Goal: Information Seeking & Learning: Find specific fact

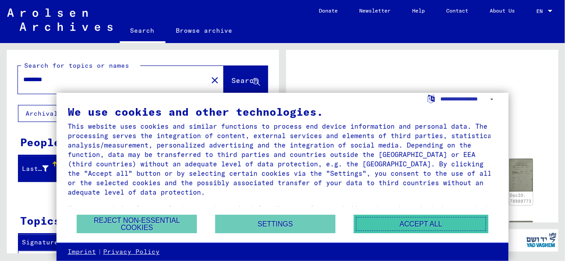
click at [422, 223] on button "Accept all" at bounding box center [421, 224] width 135 height 18
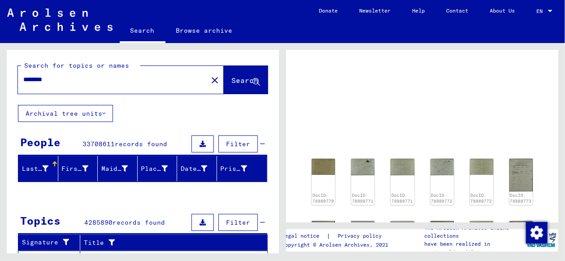
click at [231, 73] on button "Search" at bounding box center [246, 80] width 44 height 28
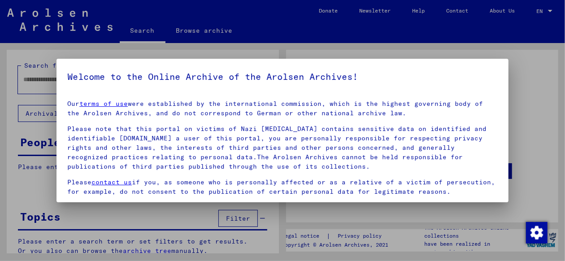
type input "********"
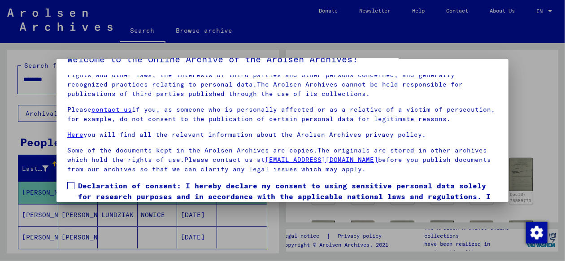
scroll to position [71, 0]
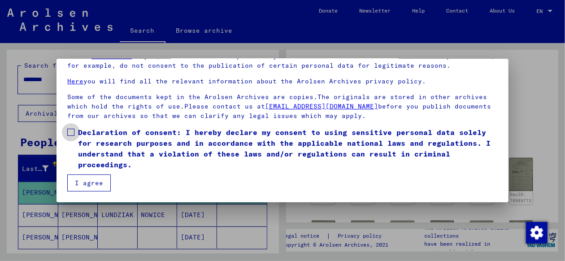
click at [69, 135] on span at bounding box center [70, 132] width 7 height 7
click at [82, 185] on button "I agree" at bounding box center [89, 182] width 44 height 17
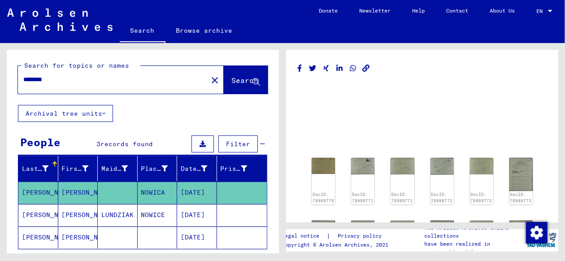
click at [70, 233] on mat-cell "[PERSON_NAME]" at bounding box center [78, 237] width 40 height 22
click at [71, 231] on mat-cell "[PERSON_NAME]" at bounding box center [78, 237] width 40 height 22
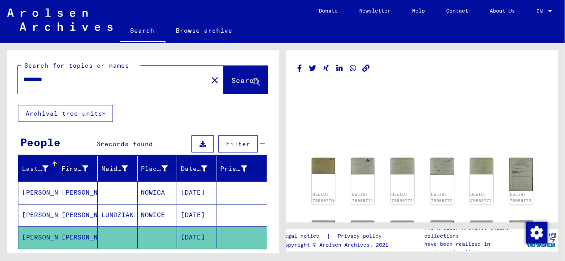
click at [55, 234] on mat-cell "[PERSON_NAME]" at bounding box center [38, 237] width 40 height 22
click at [19, 228] on mat-cell "[PERSON_NAME]" at bounding box center [38, 237] width 40 height 22
click at [66, 231] on mat-cell "[PERSON_NAME]" at bounding box center [78, 237] width 40 height 22
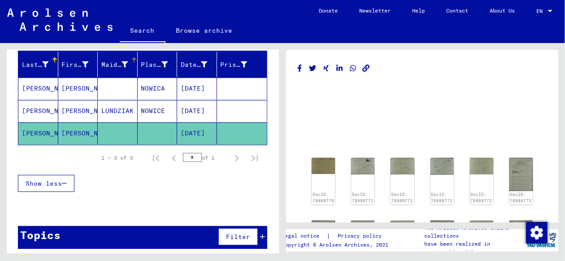
scroll to position [106, 0]
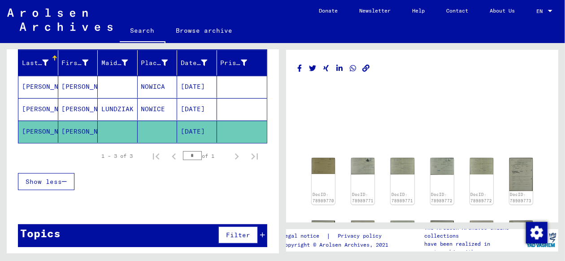
click at [122, 175] on div "Show less" at bounding box center [142, 182] width 249 height 26
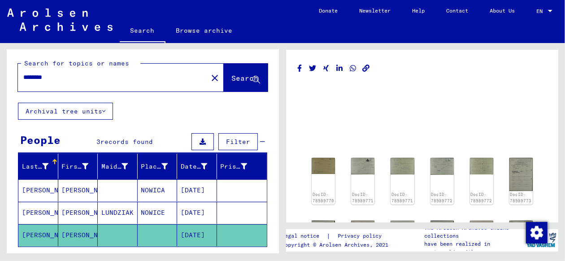
scroll to position [0, 0]
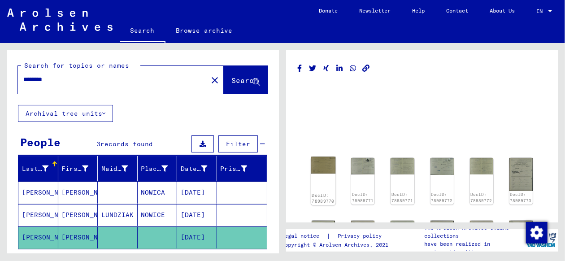
click at [321, 174] on div "DocID: 78989770" at bounding box center [323, 181] width 25 height 49
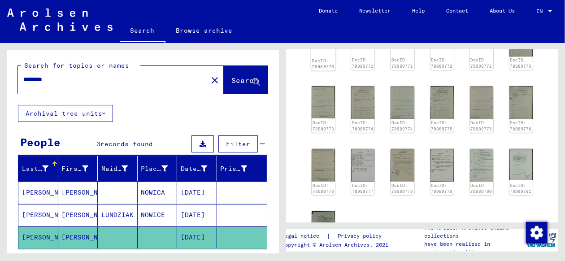
scroll to position [202, 0]
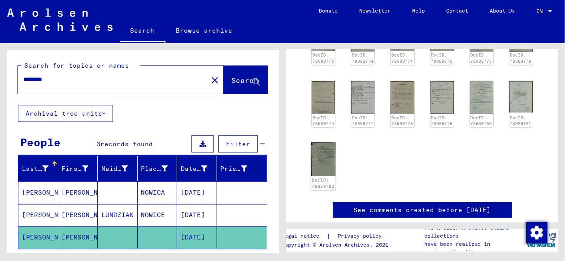
click at [322, 155] on img at bounding box center [323, 160] width 25 height 34
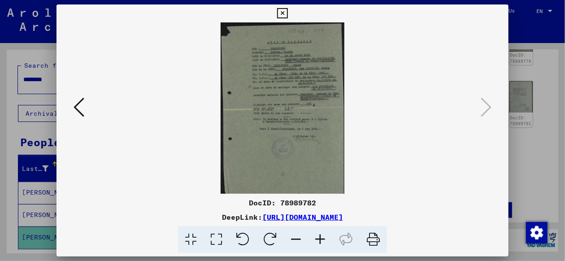
click at [77, 101] on icon at bounding box center [79, 107] width 11 height 22
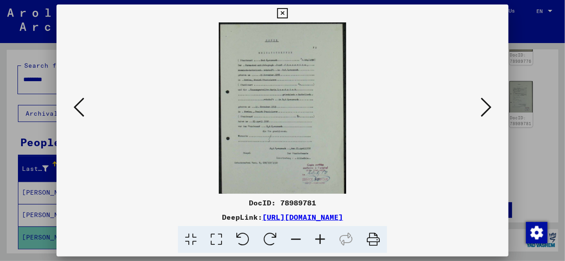
click at [77, 101] on icon at bounding box center [79, 107] width 11 height 22
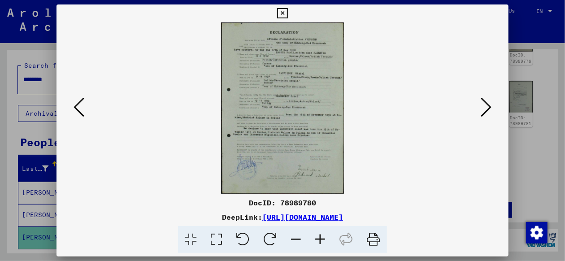
click at [290, 102] on img at bounding box center [282, 107] width 391 height 171
click at [321, 239] on icon at bounding box center [320, 239] width 24 height 27
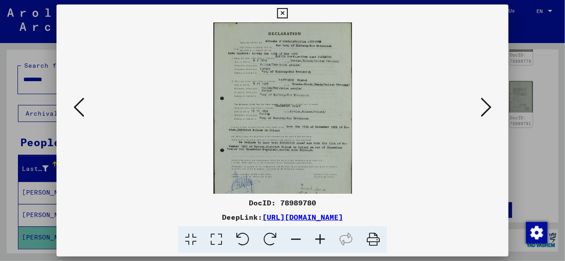
click at [321, 239] on icon at bounding box center [320, 239] width 24 height 27
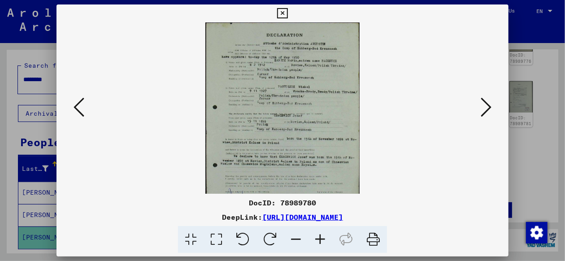
click at [321, 239] on icon at bounding box center [320, 239] width 24 height 27
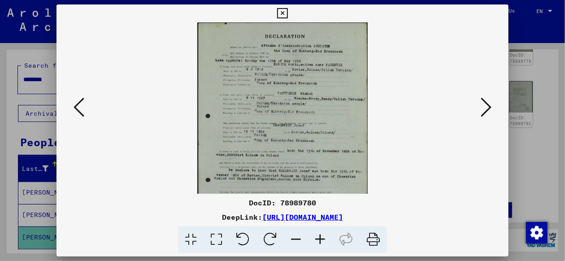
click at [321, 239] on icon at bounding box center [320, 239] width 24 height 27
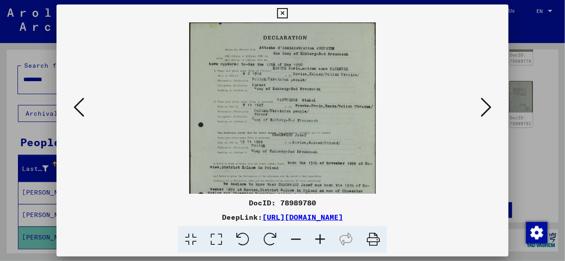
click at [321, 239] on icon at bounding box center [320, 239] width 24 height 27
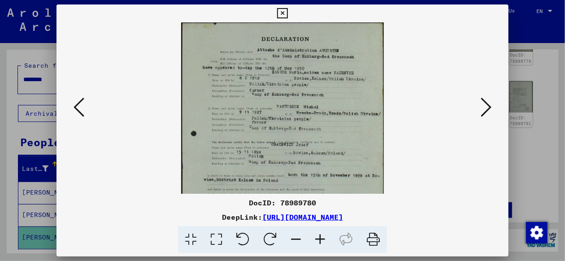
click at [321, 239] on icon at bounding box center [320, 239] width 24 height 27
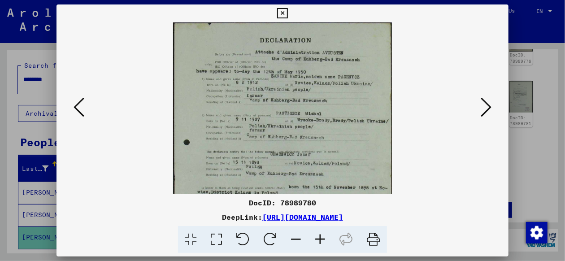
click at [321, 239] on icon at bounding box center [320, 239] width 24 height 27
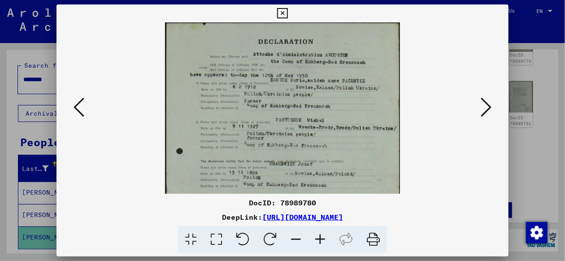
click at [321, 239] on icon at bounding box center [320, 239] width 24 height 27
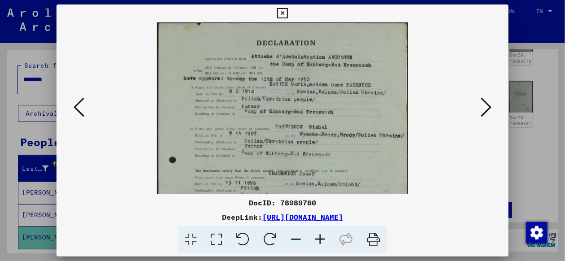
click at [321, 235] on icon at bounding box center [320, 239] width 24 height 27
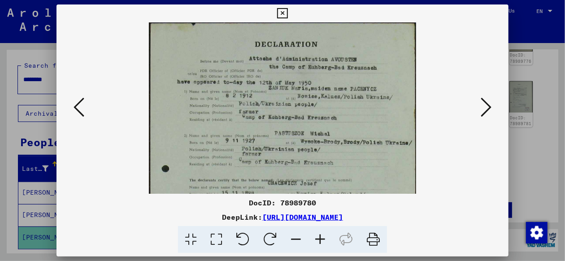
click at [321, 235] on icon at bounding box center [320, 239] width 24 height 27
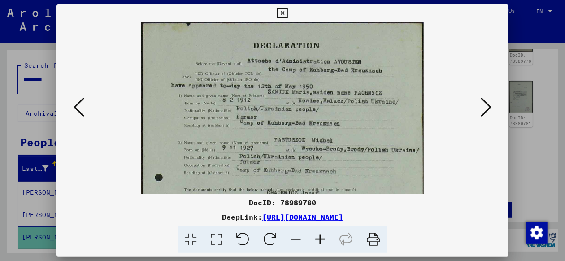
click at [321, 235] on icon at bounding box center [320, 239] width 24 height 27
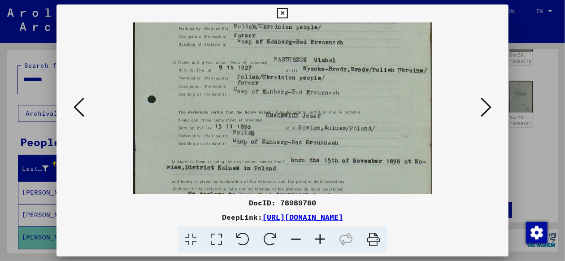
scroll to position [94, 0]
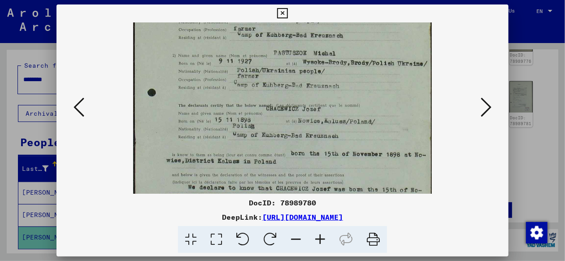
drag, startPoint x: 251, startPoint y: 148, endPoint x: 263, endPoint y: 54, distance: 95.0
click at [263, 54] on img at bounding box center [282, 138] width 299 height 418
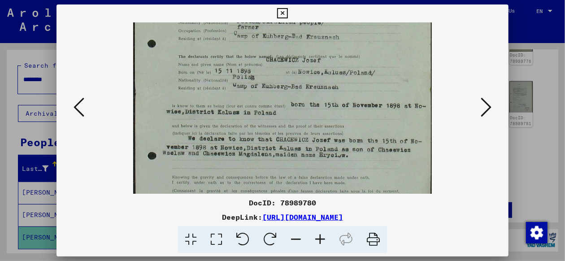
scroll to position [147, 0]
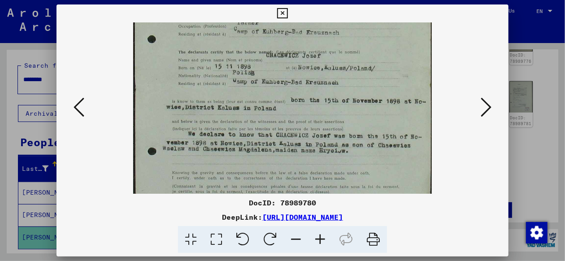
drag, startPoint x: 150, startPoint y: 131, endPoint x: 154, endPoint y: 78, distance: 52.7
click at [154, 78] on img at bounding box center [282, 84] width 299 height 418
drag, startPoint x: 372, startPoint y: 237, endPoint x: 450, endPoint y: 231, distance: 78.3
click at [372, 237] on icon at bounding box center [373, 239] width 27 height 27
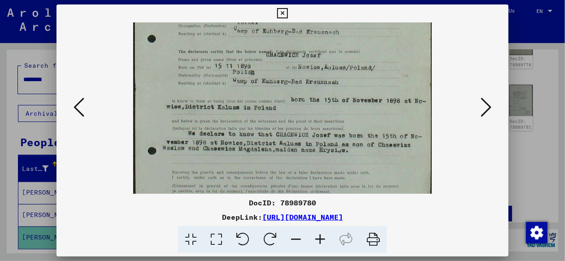
click at [74, 103] on icon at bounding box center [79, 107] width 11 height 22
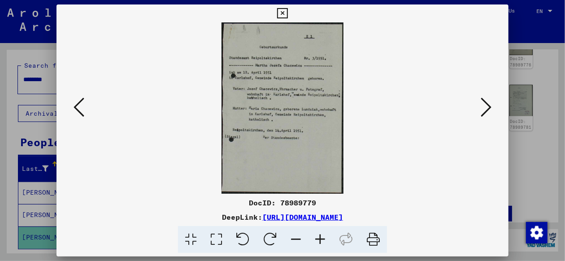
scroll to position [0, 0]
click at [74, 103] on icon at bounding box center [79, 107] width 11 height 22
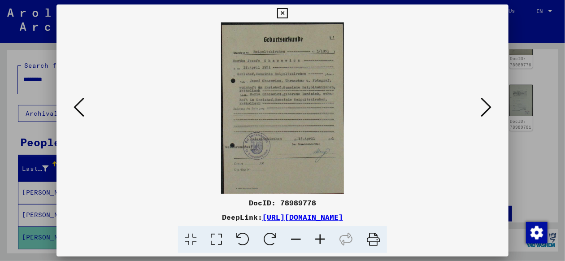
click at [74, 103] on icon at bounding box center [79, 107] width 11 height 22
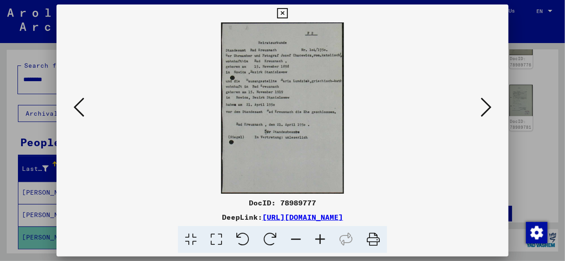
click at [323, 239] on icon at bounding box center [320, 239] width 24 height 27
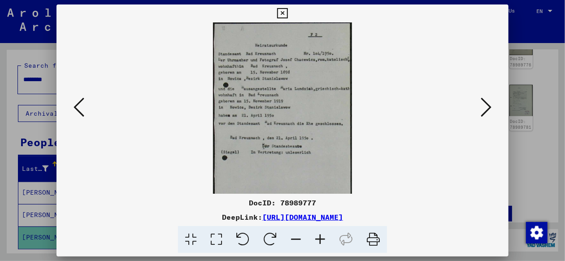
click at [323, 239] on icon at bounding box center [320, 239] width 24 height 27
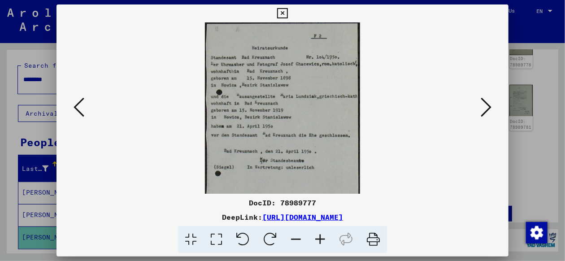
click at [323, 239] on icon at bounding box center [320, 239] width 24 height 27
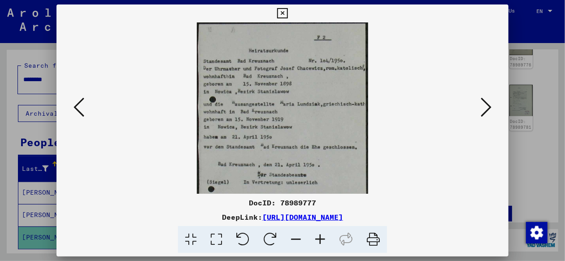
click at [82, 108] on icon at bounding box center [79, 107] width 11 height 22
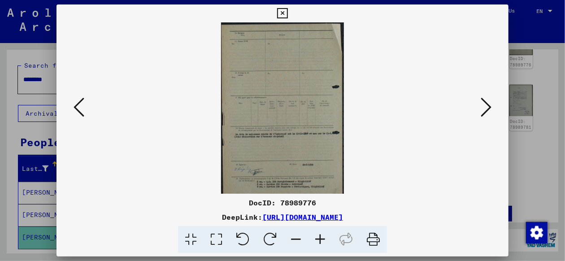
click at [82, 108] on icon at bounding box center [79, 107] width 11 height 22
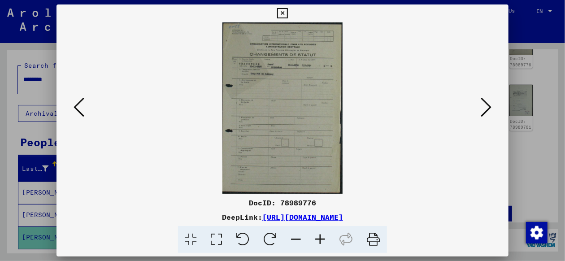
click at [82, 108] on icon at bounding box center [79, 107] width 11 height 22
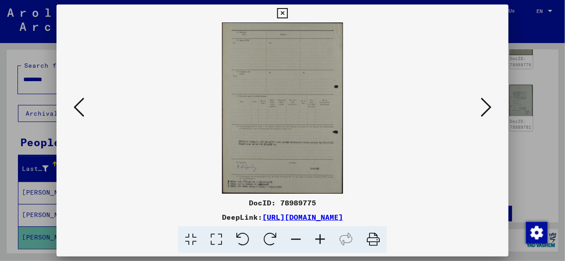
click at [82, 108] on icon at bounding box center [79, 107] width 11 height 22
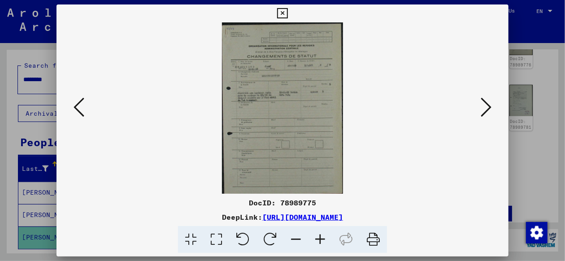
click at [82, 108] on icon at bounding box center [79, 107] width 11 height 22
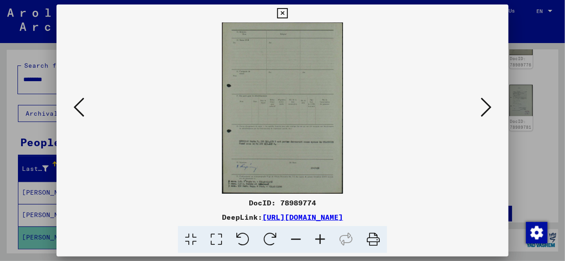
click at [82, 108] on icon at bounding box center [79, 107] width 11 height 22
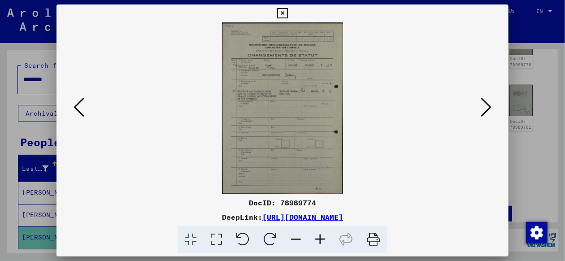
click at [82, 108] on icon at bounding box center [79, 107] width 11 height 22
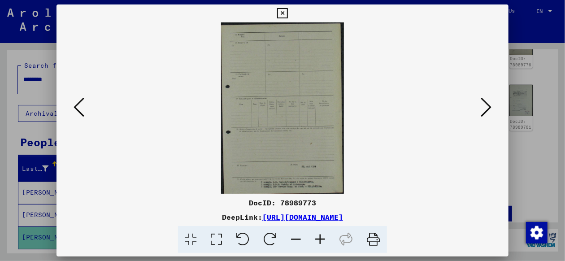
click at [82, 108] on icon at bounding box center [79, 107] width 11 height 22
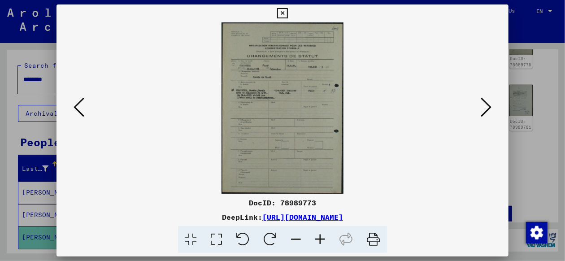
click at [82, 108] on icon at bounding box center [79, 107] width 11 height 22
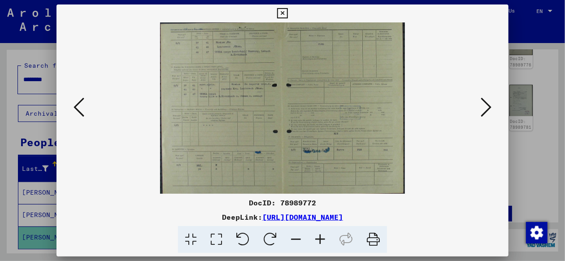
click at [82, 108] on icon at bounding box center [79, 107] width 11 height 22
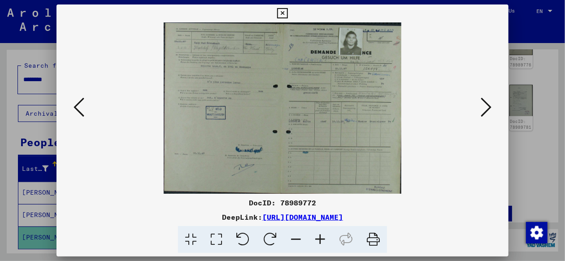
click at [82, 108] on icon at bounding box center [79, 107] width 11 height 22
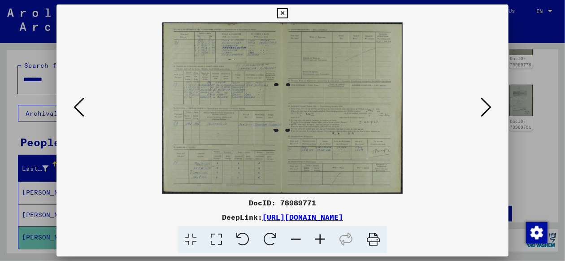
click at [82, 108] on icon at bounding box center [79, 107] width 11 height 22
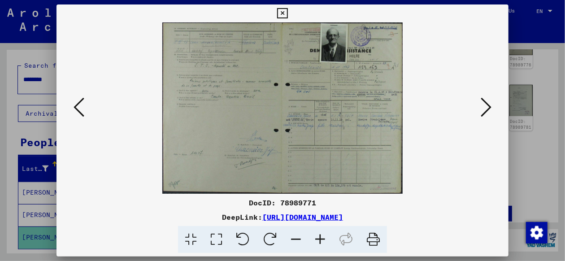
click at [322, 240] on icon at bounding box center [320, 239] width 24 height 27
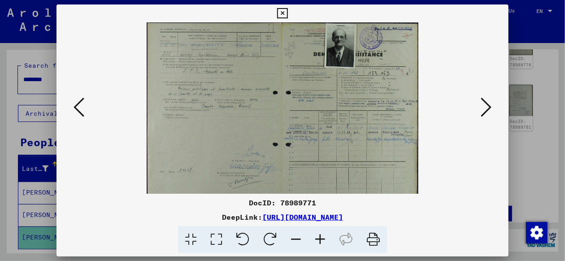
click at [322, 240] on icon at bounding box center [320, 239] width 24 height 27
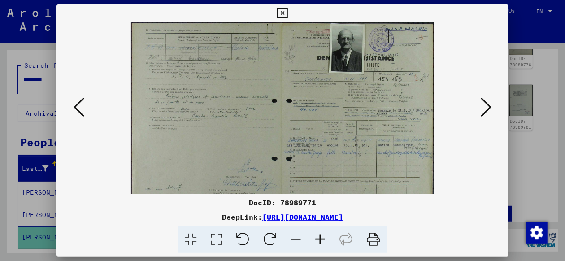
click at [322, 240] on icon at bounding box center [320, 239] width 24 height 27
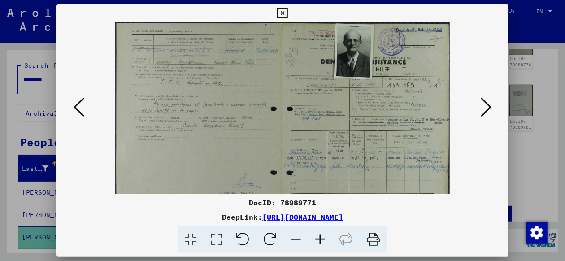
click at [322, 240] on icon at bounding box center [320, 239] width 24 height 27
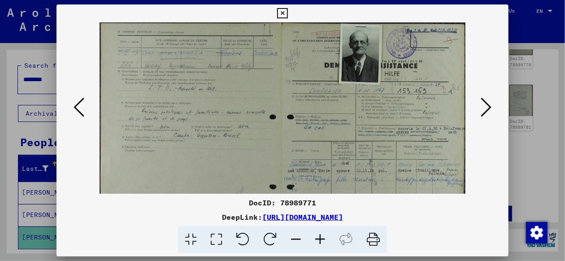
drag, startPoint x: 252, startPoint y: 92, endPoint x: 248, endPoint y: 120, distance: 27.8
click at [248, 120] on img at bounding box center [283, 152] width 366 height 261
click at [318, 241] on icon at bounding box center [320, 239] width 24 height 27
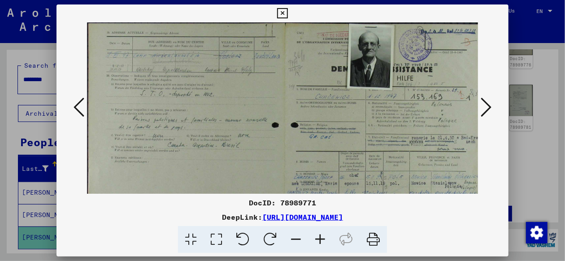
click at [318, 241] on icon at bounding box center [320, 239] width 24 height 27
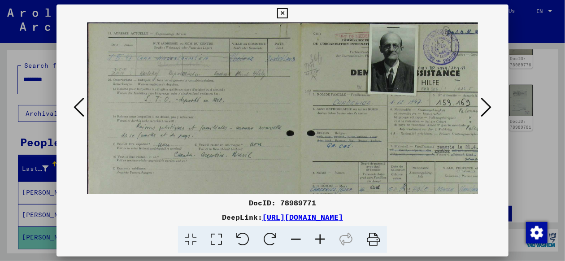
click at [74, 104] on icon at bounding box center [79, 107] width 11 height 22
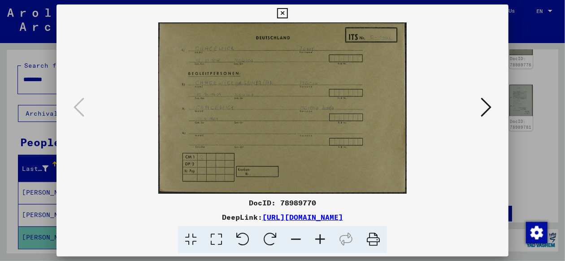
click at [487, 104] on icon at bounding box center [486, 107] width 11 height 22
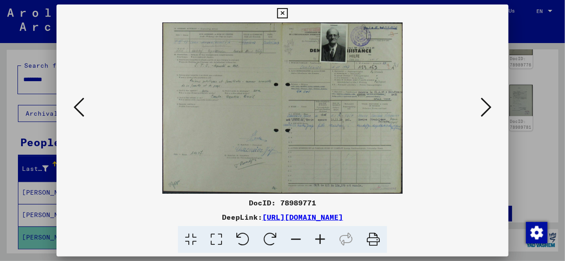
click at [487, 104] on icon at bounding box center [486, 107] width 11 height 22
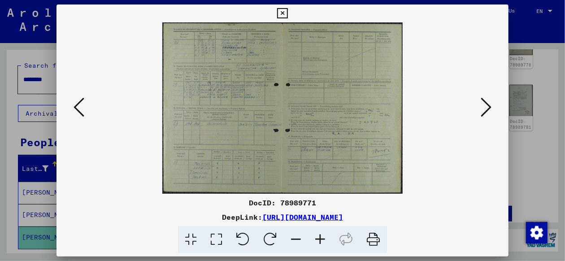
click at [325, 242] on icon at bounding box center [320, 239] width 24 height 27
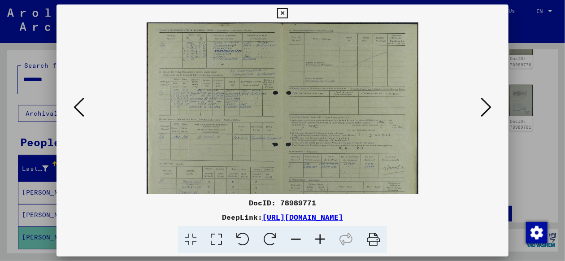
click at [325, 242] on icon at bounding box center [320, 239] width 24 height 27
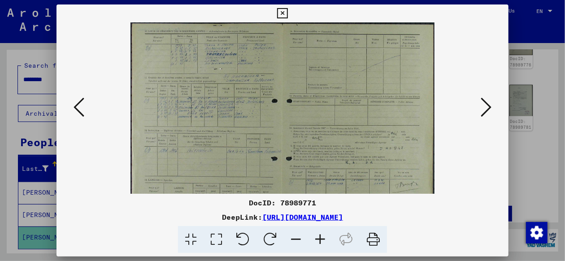
click at [325, 242] on icon at bounding box center [320, 239] width 24 height 27
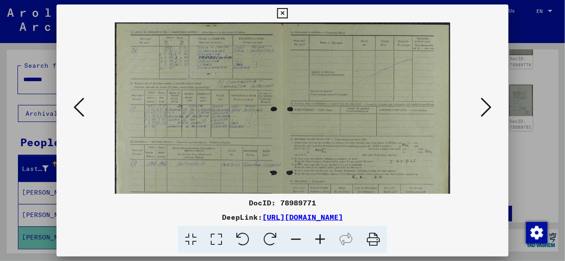
click at [325, 242] on icon at bounding box center [320, 239] width 24 height 27
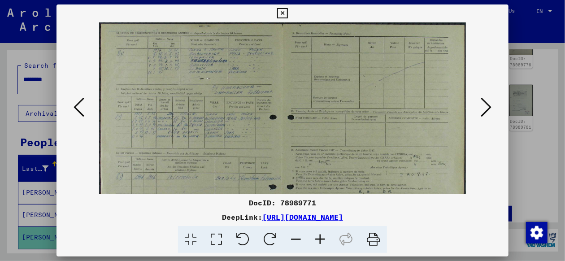
click at [325, 242] on icon at bounding box center [320, 239] width 24 height 27
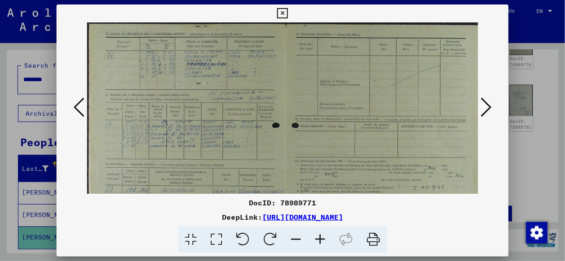
click at [325, 242] on icon at bounding box center [320, 239] width 24 height 27
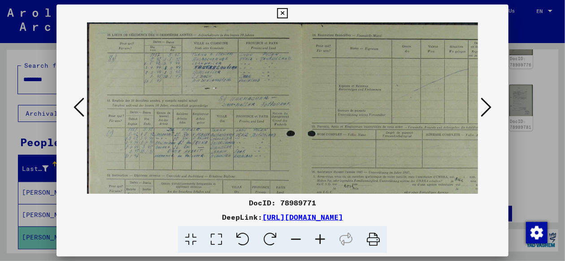
click at [325, 242] on icon at bounding box center [320, 239] width 24 height 27
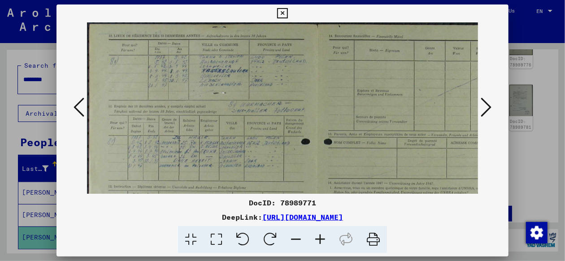
click at [325, 242] on icon at bounding box center [320, 239] width 24 height 27
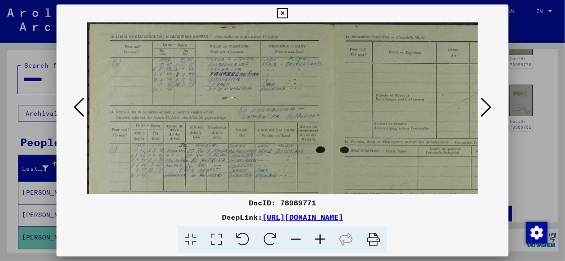
click at [488, 103] on icon at bounding box center [486, 107] width 11 height 22
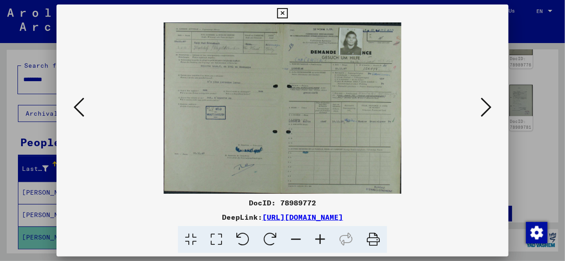
click at [488, 103] on icon at bounding box center [486, 107] width 11 height 22
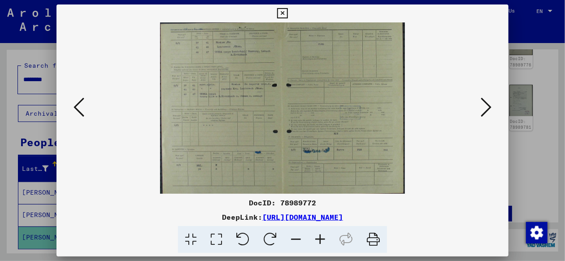
click at [488, 103] on icon at bounding box center [486, 107] width 11 height 22
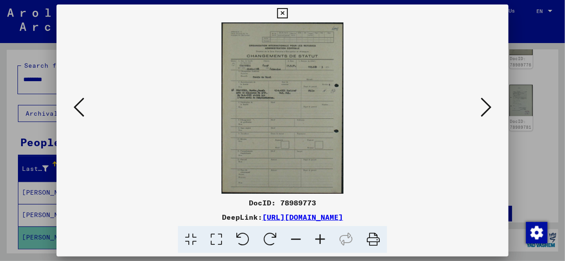
click at [488, 103] on icon at bounding box center [486, 107] width 11 height 22
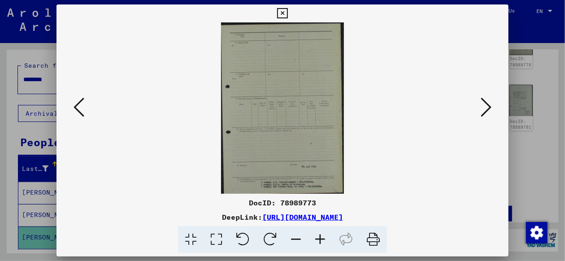
click at [488, 103] on icon at bounding box center [486, 107] width 11 height 22
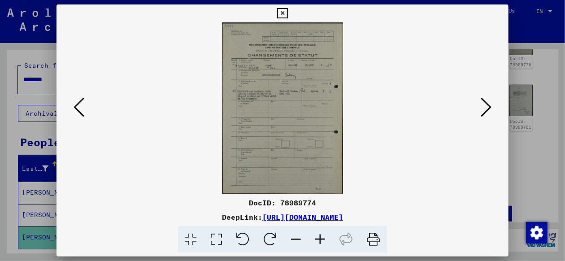
click at [321, 238] on icon at bounding box center [320, 239] width 24 height 27
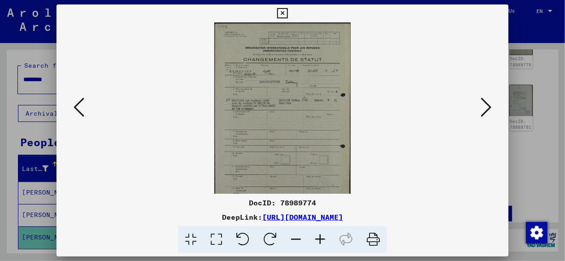
click at [321, 238] on icon at bounding box center [320, 239] width 24 height 27
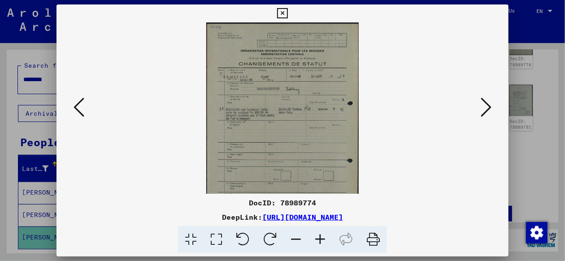
click at [321, 238] on icon at bounding box center [320, 239] width 24 height 27
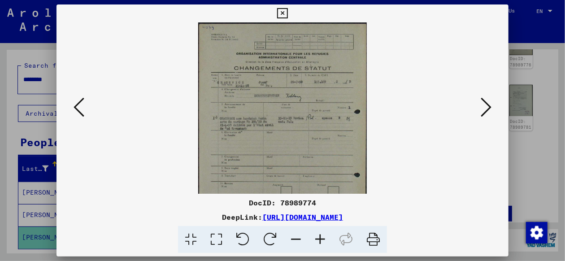
click at [321, 238] on icon at bounding box center [320, 239] width 24 height 27
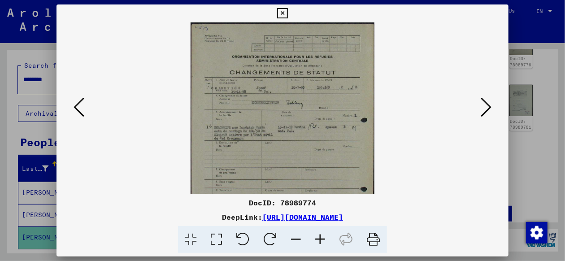
click at [321, 238] on icon at bounding box center [320, 239] width 24 height 27
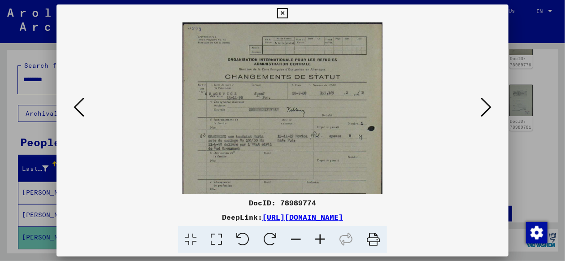
click at [321, 238] on icon at bounding box center [320, 239] width 24 height 27
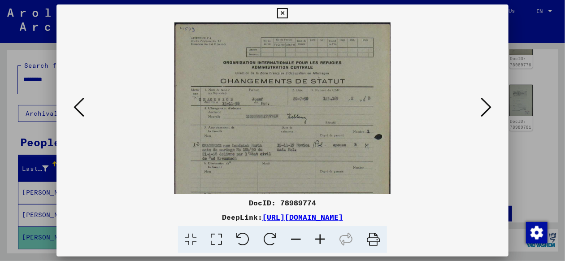
click at [321, 238] on icon at bounding box center [320, 239] width 24 height 27
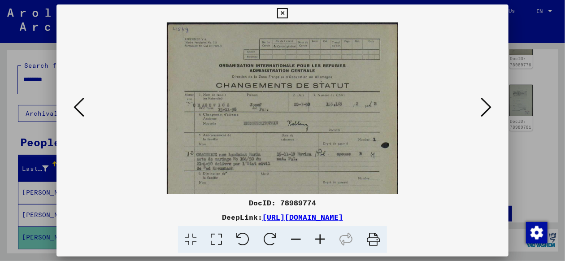
click at [321, 238] on icon at bounding box center [320, 239] width 24 height 27
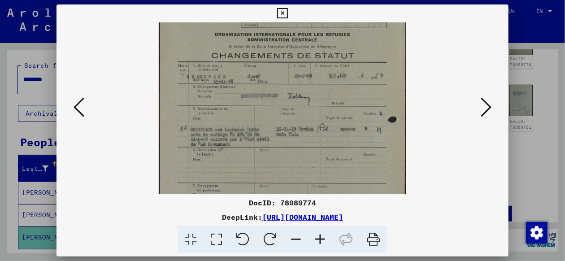
scroll to position [37, 0]
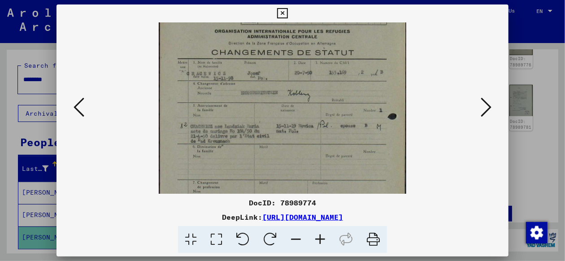
drag, startPoint x: 267, startPoint y: 140, endPoint x: 265, endPoint y: 104, distance: 36.4
click at [265, 104] on img at bounding box center [283, 160] width 248 height 351
click at [486, 106] on icon at bounding box center [486, 107] width 11 height 22
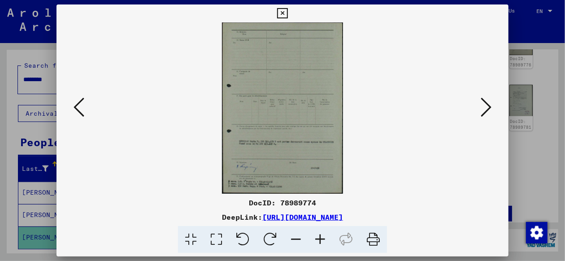
scroll to position [0, 0]
click at [486, 106] on icon at bounding box center [486, 107] width 11 height 22
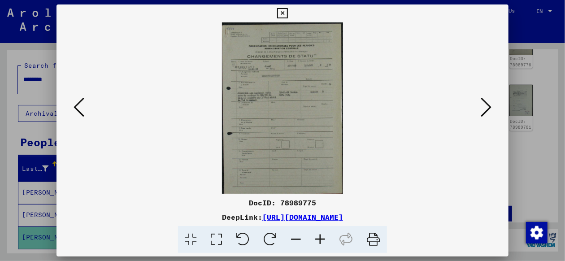
click at [486, 106] on icon at bounding box center [486, 107] width 11 height 22
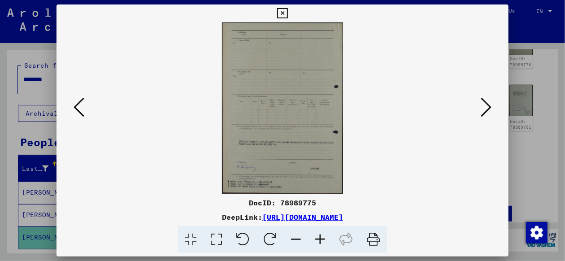
click at [486, 106] on icon at bounding box center [486, 107] width 11 height 22
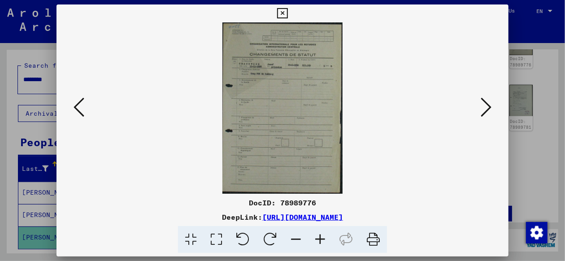
click at [486, 106] on icon at bounding box center [486, 107] width 11 height 22
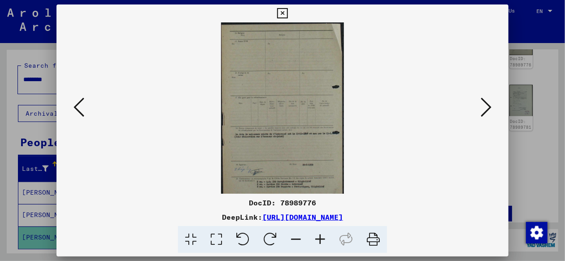
click at [486, 106] on icon at bounding box center [486, 107] width 11 height 22
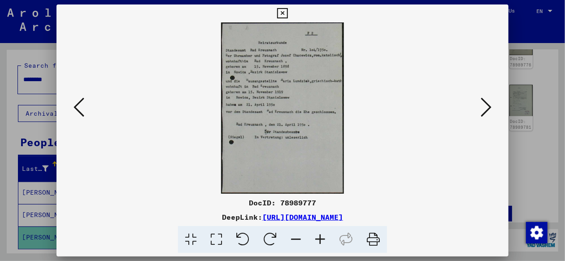
click at [321, 240] on icon at bounding box center [320, 239] width 24 height 27
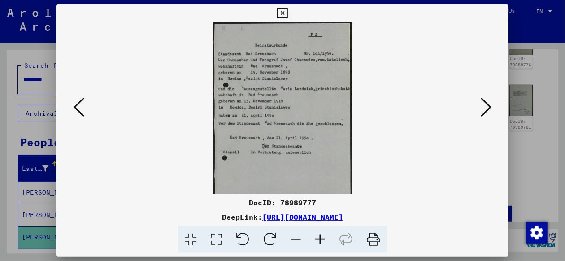
click at [321, 240] on icon at bounding box center [320, 239] width 24 height 27
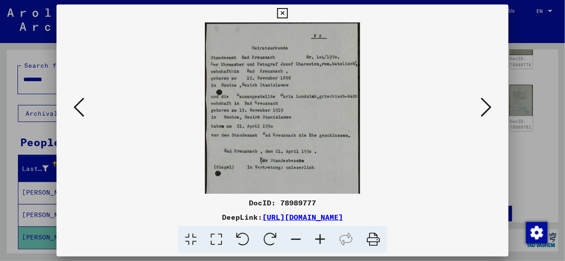
click at [321, 240] on icon at bounding box center [320, 239] width 24 height 27
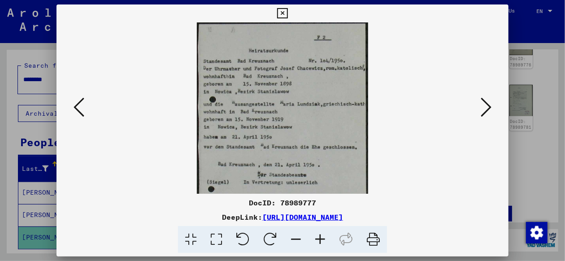
click at [321, 240] on icon at bounding box center [320, 239] width 24 height 27
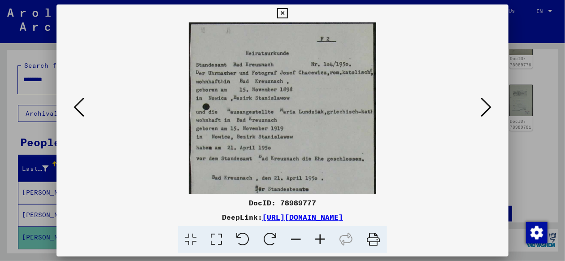
click at [321, 240] on icon at bounding box center [320, 239] width 24 height 27
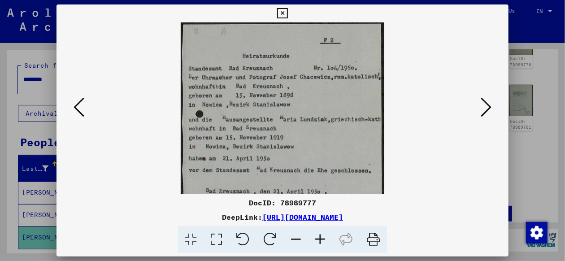
click at [321, 240] on icon at bounding box center [320, 239] width 24 height 27
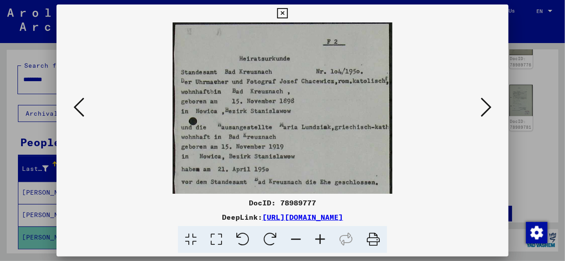
click at [321, 240] on icon at bounding box center [320, 239] width 24 height 27
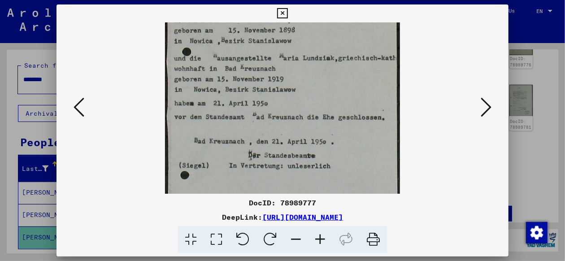
scroll to position [77, 0]
drag, startPoint x: 344, startPoint y: 161, endPoint x: 346, endPoint y: 84, distance: 76.7
click at [346, 84] on img at bounding box center [282, 109] width 235 height 328
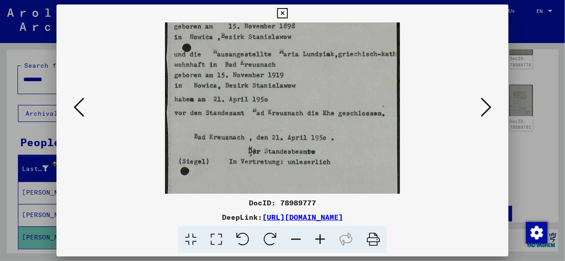
scroll to position [80, 0]
drag, startPoint x: 351, startPoint y: 159, endPoint x: 354, endPoint y: 154, distance: 5.5
click at [354, 154] on img at bounding box center [282, 106] width 235 height 328
click at [488, 105] on icon at bounding box center [486, 107] width 11 height 22
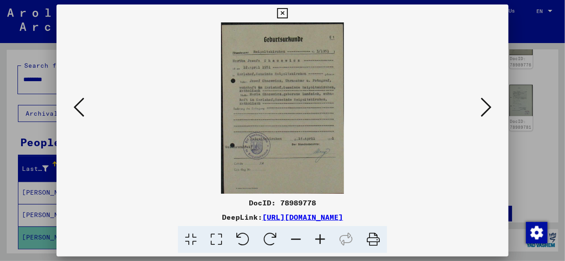
click at [488, 105] on icon at bounding box center [486, 107] width 11 height 22
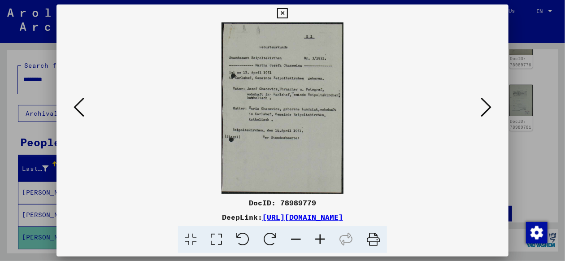
click at [488, 105] on icon at bounding box center [486, 107] width 11 height 22
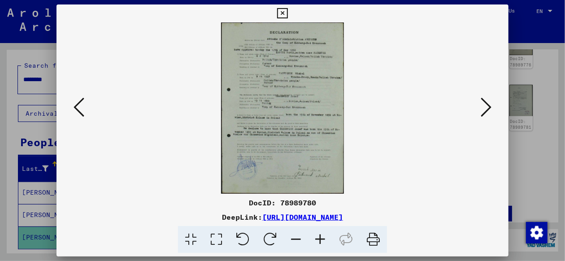
click at [488, 105] on icon at bounding box center [486, 107] width 11 height 22
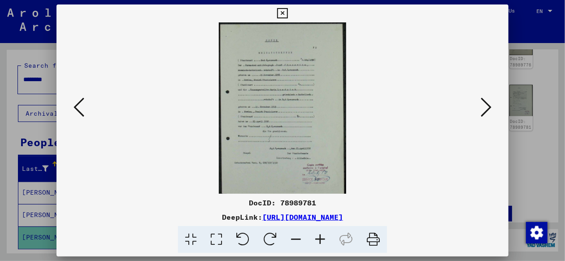
click at [322, 239] on icon at bounding box center [320, 239] width 24 height 27
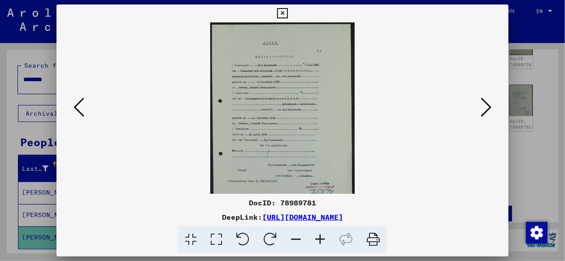
click at [322, 239] on icon at bounding box center [320, 239] width 24 height 27
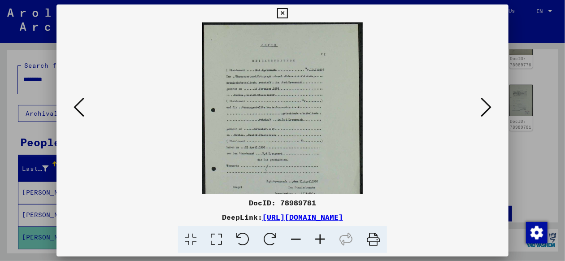
click at [322, 239] on icon at bounding box center [320, 239] width 24 height 27
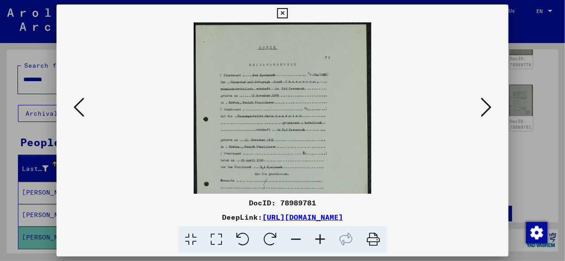
click at [322, 239] on icon at bounding box center [320, 239] width 24 height 27
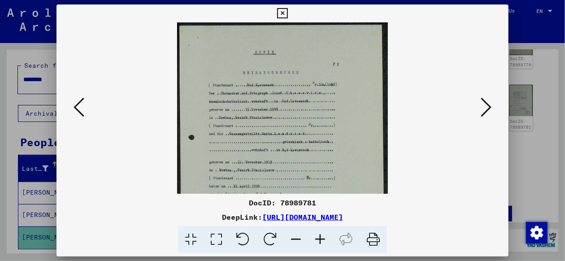
click at [322, 239] on icon at bounding box center [320, 239] width 24 height 27
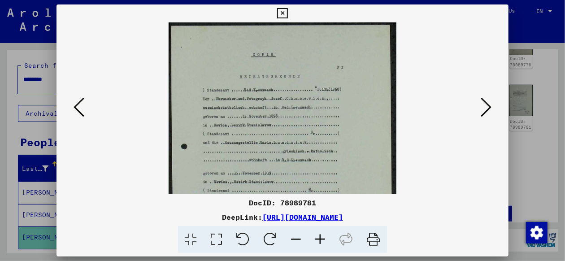
click at [322, 239] on icon at bounding box center [320, 239] width 24 height 27
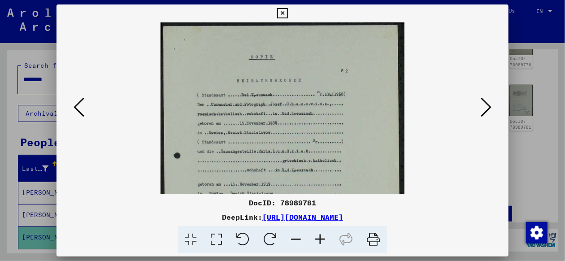
click at [322, 239] on icon at bounding box center [320, 239] width 24 height 27
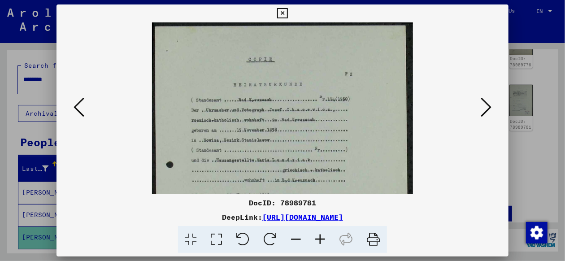
click at [322, 239] on icon at bounding box center [320, 239] width 24 height 27
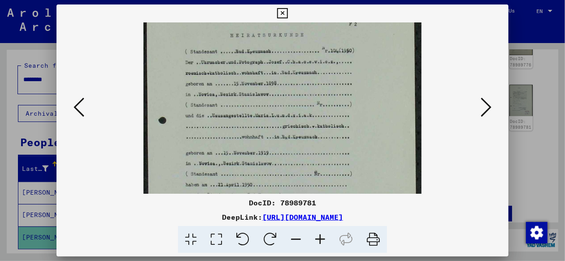
scroll to position [86, 0]
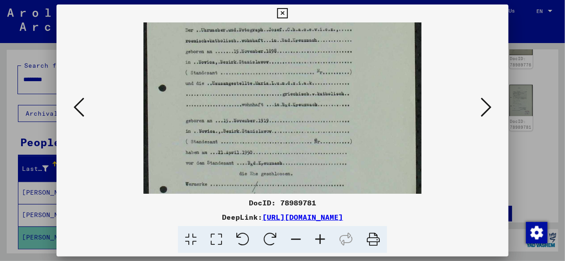
drag, startPoint x: 394, startPoint y: 145, endPoint x: 396, endPoint y: 61, distance: 84.8
click at [396, 61] on img at bounding box center [283, 123] width 278 height 373
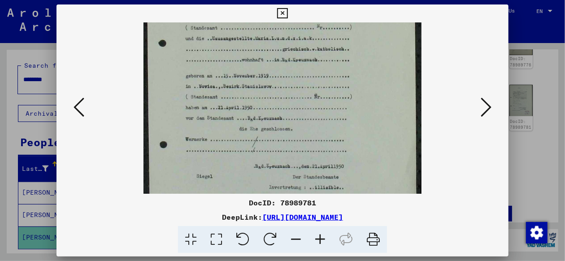
scroll to position [132, 0]
drag, startPoint x: 414, startPoint y: 139, endPoint x: 414, endPoint y: 94, distance: 44.8
click at [414, 94] on img at bounding box center [283, 77] width 278 height 373
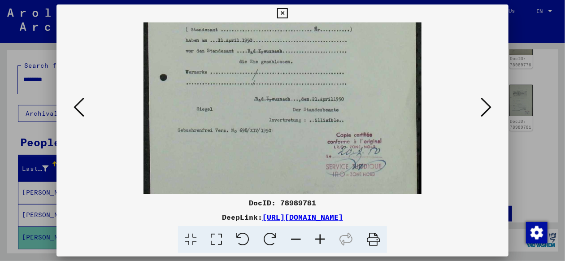
scroll to position [201, 0]
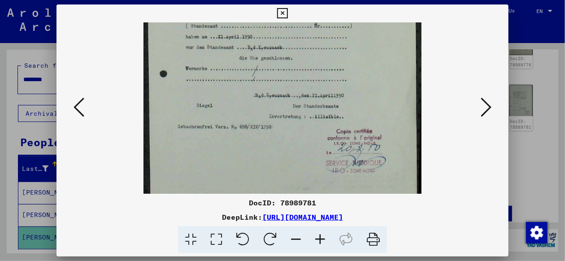
drag, startPoint x: 358, startPoint y: 136, endPoint x: 360, endPoint y: 47, distance: 88.8
click at [360, 47] on img at bounding box center [283, 7] width 278 height 373
click at [488, 103] on icon at bounding box center [486, 107] width 11 height 22
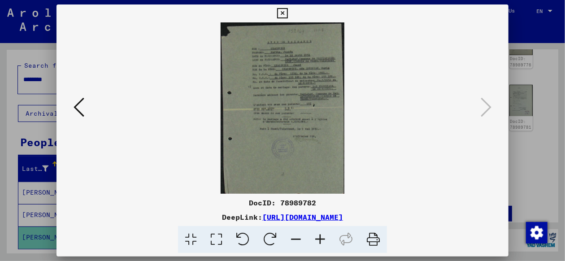
click at [318, 239] on icon at bounding box center [320, 239] width 24 height 27
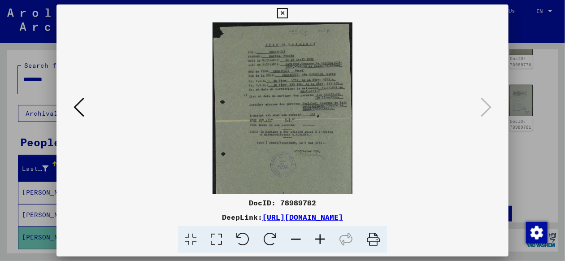
click at [318, 239] on icon at bounding box center [320, 239] width 24 height 27
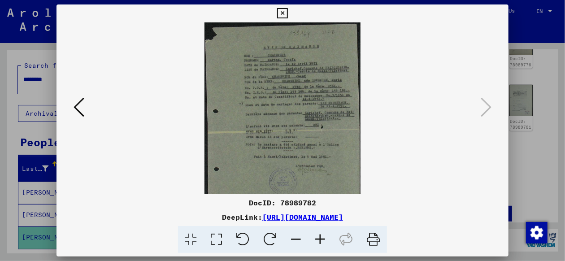
click at [318, 239] on icon at bounding box center [320, 239] width 24 height 27
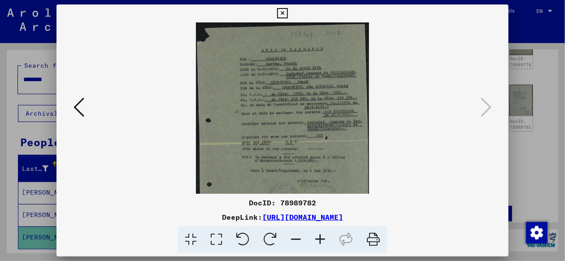
click at [318, 239] on icon at bounding box center [320, 239] width 24 height 27
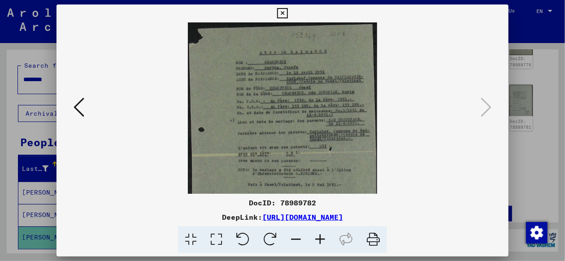
click at [318, 239] on icon at bounding box center [320, 239] width 24 height 27
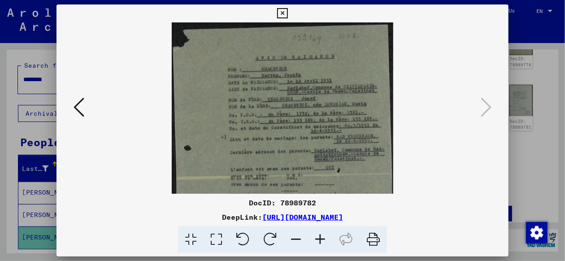
click at [318, 239] on icon at bounding box center [320, 239] width 24 height 27
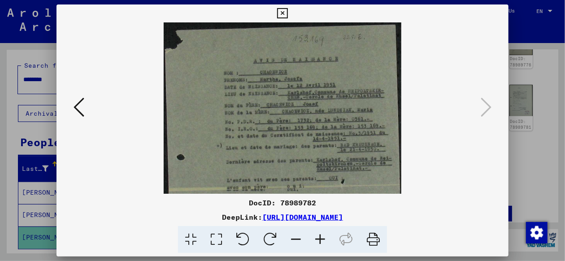
click at [318, 239] on icon at bounding box center [320, 239] width 24 height 27
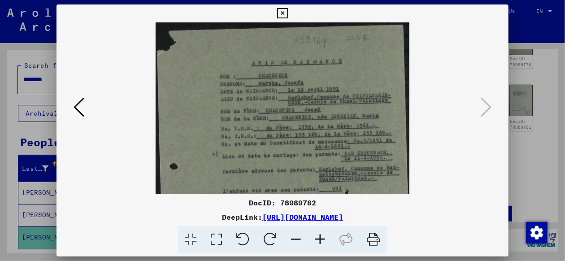
click at [318, 239] on icon at bounding box center [320, 239] width 24 height 27
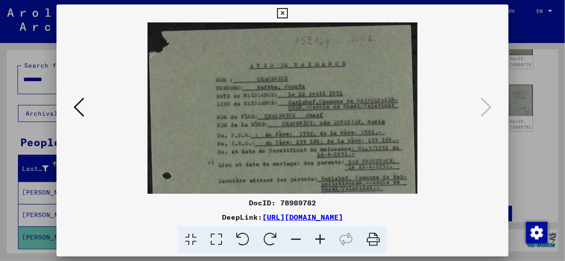
click at [318, 239] on icon at bounding box center [320, 239] width 24 height 27
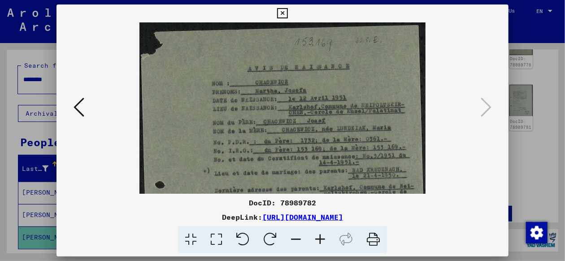
click at [318, 239] on icon at bounding box center [320, 239] width 24 height 27
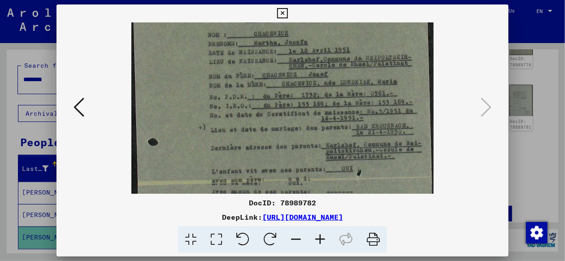
scroll to position [67, 0]
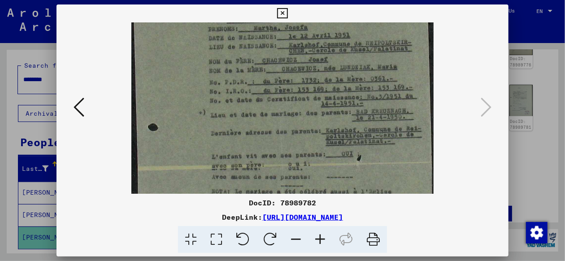
drag, startPoint x: 292, startPoint y: 113, endPoint x: 293, endPoint y: 80, distance: 32.8
click at [293, 80] on img at bounding box center [282, 165] width 303 height 418
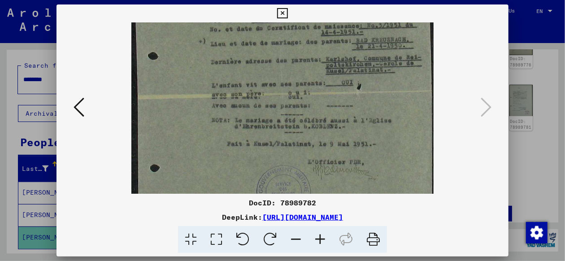
scroll to position [140, 0]
drag, startPoint x: 172, startPoint y: 140, endPoint x: 183, endPoint y: 87, distance: 54.0
click at [183, 87] on img at bounding box center [282, 91] width 303 height 418
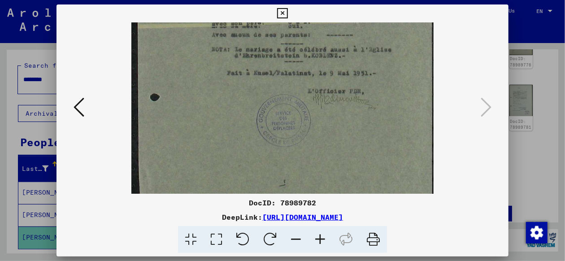
drag, startPoint x: 174, startPoint y: 107, endPoint x: 180, endPoint y: 68, distance: 39.5
click at [180, 68] on img at bounding box center [282, 22] width 303 height 418
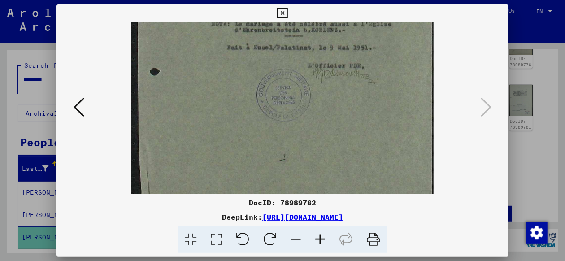
scroll to position [246, 0]
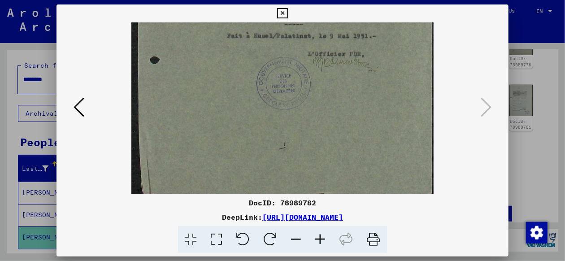
drag, startPoint x: 183, startPoint y: 122, endPoint x: 191, endPoint y: 61, distance: 62.4
click at [539, 76] on div at bounding box center [282, 130] width 565 height 261
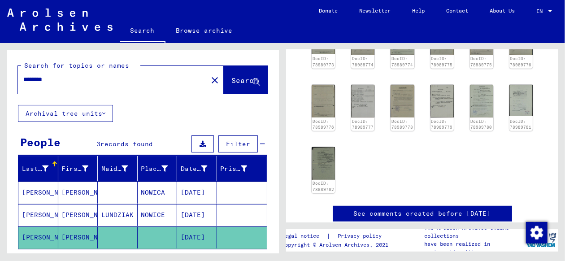
click at [38, 188] on mat-cell "[PERSON_NAME]" at bounding box center [38, 193] width 40 height 22
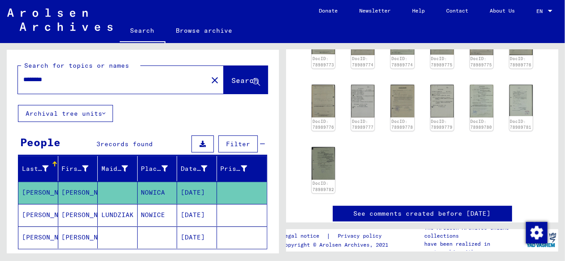
click at [38, 188] on mat-cell "[PERSON_NAME]" at bounding box center [38, 193] width 40 height 22
click at [64, 190] on mat-cell "[PERSON_NAME]" at bounding box center [78, 193] width 40 height 22
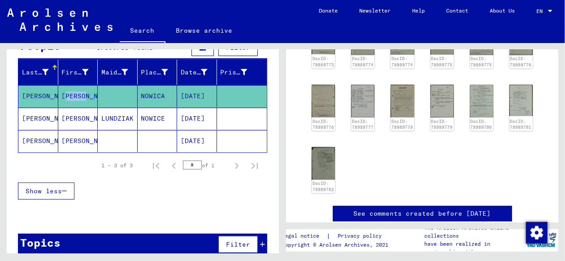
scroll to position [106, 0]
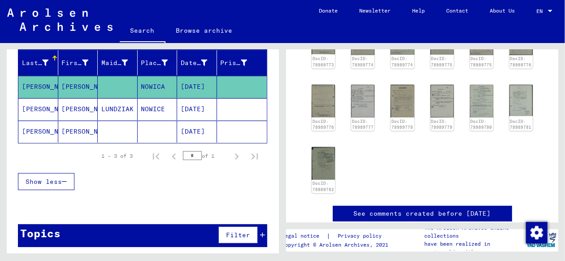
click at [97, 179] on div "Show less" at bounding box center [142, 182] width 249 height 26
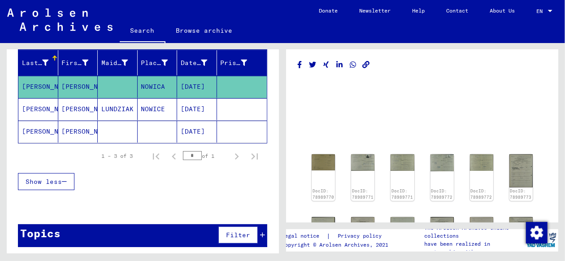
scroll to position [0, 0]
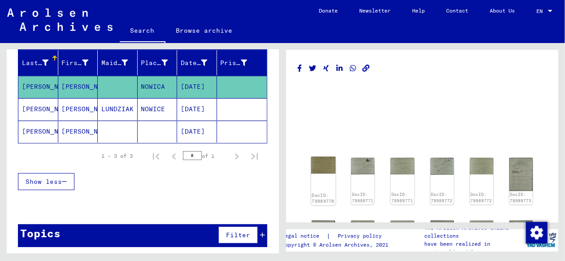
click at [319, 167] on img at bounding box center [323, 165] width 25 height 17
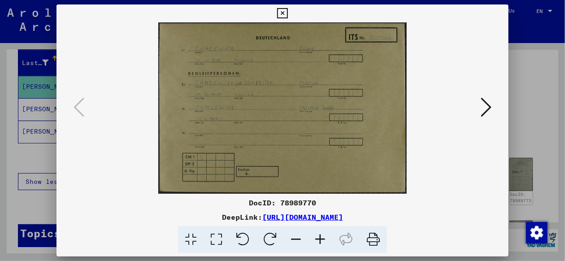
click at [488, 104] on icon at bounding box center [486, 107] width 11 height 22
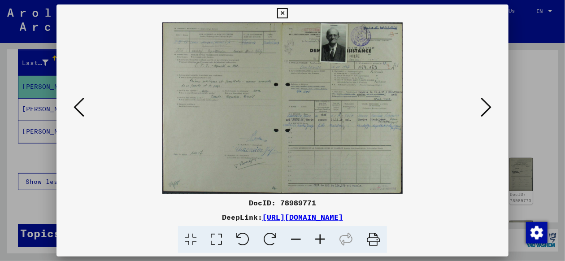
click at [488, 104] on icon at bounding box center [486, 107] width 11 height 22
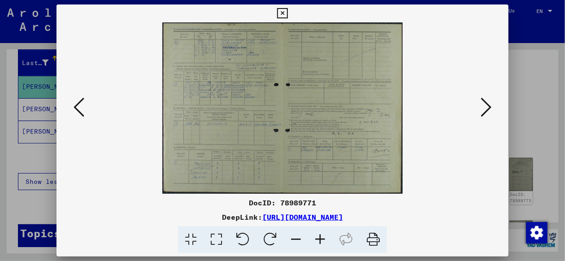
click at [488, 104] on icon at bounding box center [486, 107] width 11 height 22
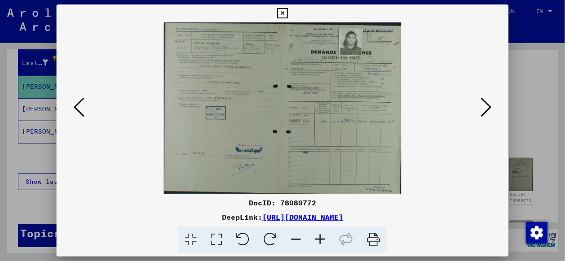
click at [488, 104] on icon at bounding box center [486, 107] width 11 height 22
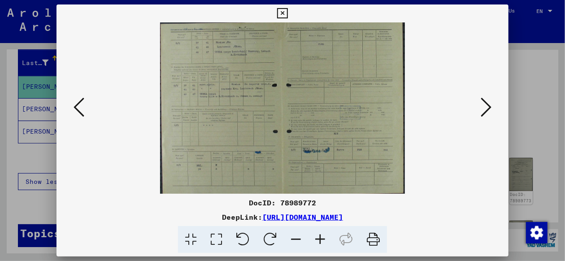
click at [488, 104] on icon at bounding box center [486, 107] width 11 height 22
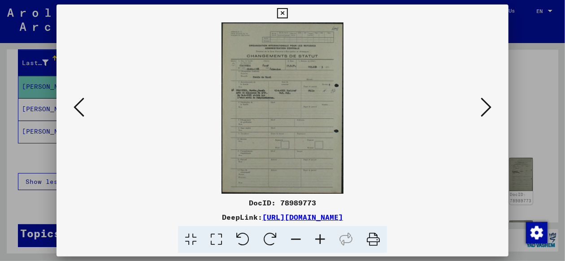
click at [488, 104] on icon at bounding box center [486, 107] width 11 height 22
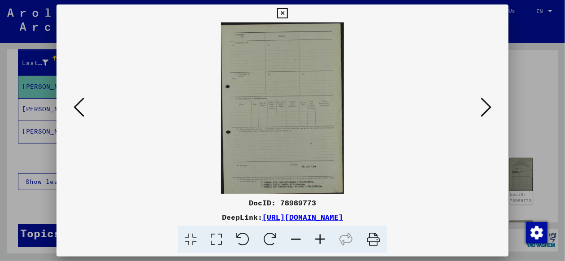
click at [488, 104] on icon at bounding box center [486, 107] width 11 height 22
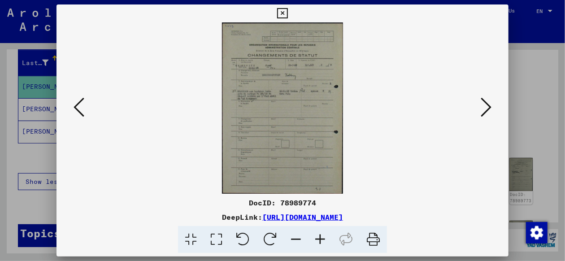
click at [488, 104] on icon at bounding box center [486, 107] width 11 height 22
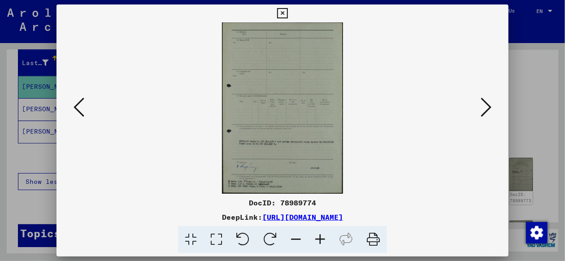
click at [488, 104] on icon at bounding box center [486, 107] width 11 height 22
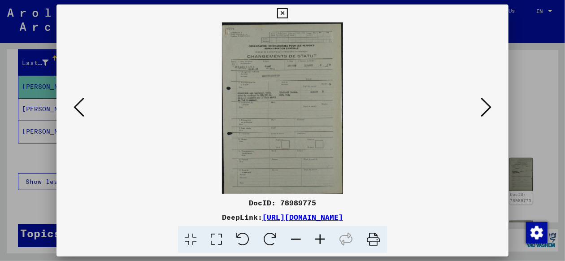
click at [488, 104] on icon at bounding box center [486, 107] width 11 height 22
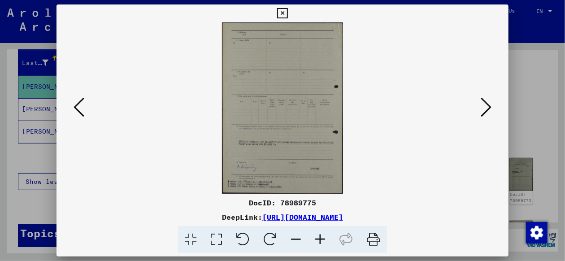
click at [488, 104] on icon at bounding box center [486, 107] width 11 height 22
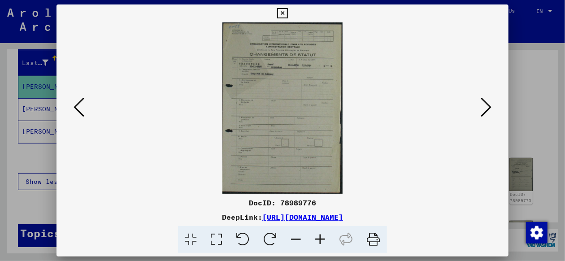
click at [488, 104] on icon at bounding box center [486, 107] width 11 height 22
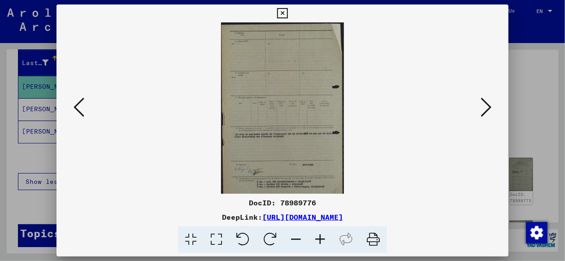
click at [488, 104] on icon at bounding box center [486, 107] width 11 height 22
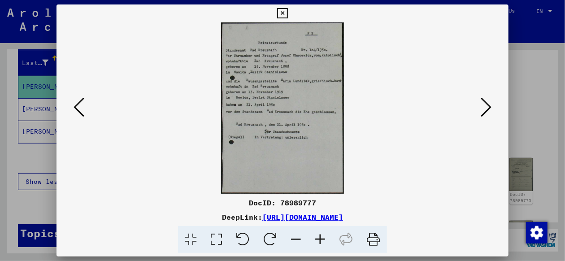
click at [488, 104] on icon at bounding box center [486, 107] width 11 height 22
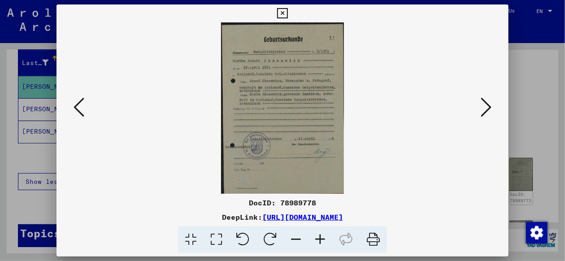
click at [488, 104] on icon at bounding box center [486, 107] width 11 height 22
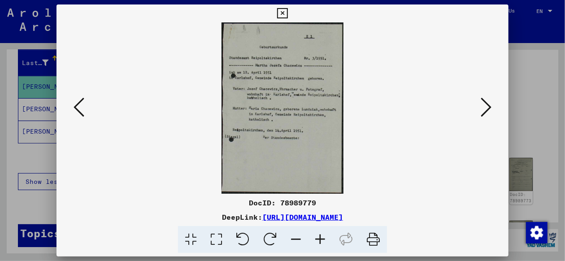
click at [488, 104] on icon at bounding box center [486, 107] width 11 height 22
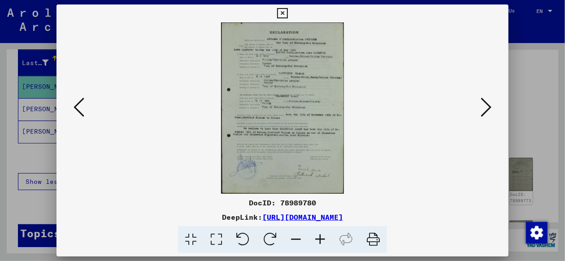
click at [488, 104] on icon at bounding box center [486, 107] width 11 height 22
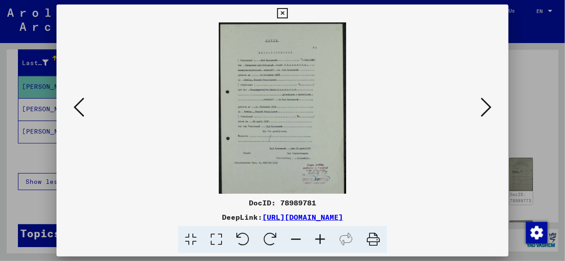
click at [488, 104] on icon at bounding box center [486, 107] width 11 height 22
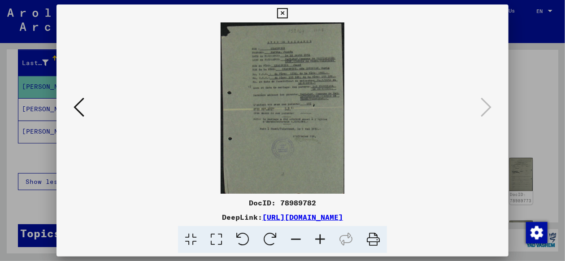
click at [282, 11] on icon at bounding box center [282, 13] width 10 height 11
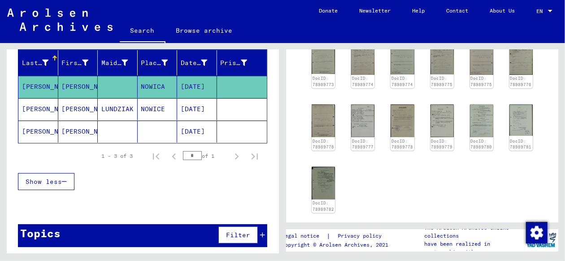
scroll to position [202, 0]
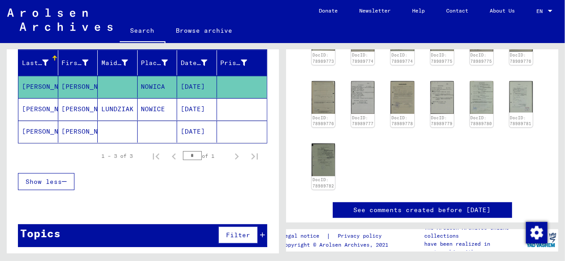
click at [397, 205] on link "See comments created before [DATE]" at bounding box center [422, 209] width 137 height 9
